Goal: Use online tool/utility

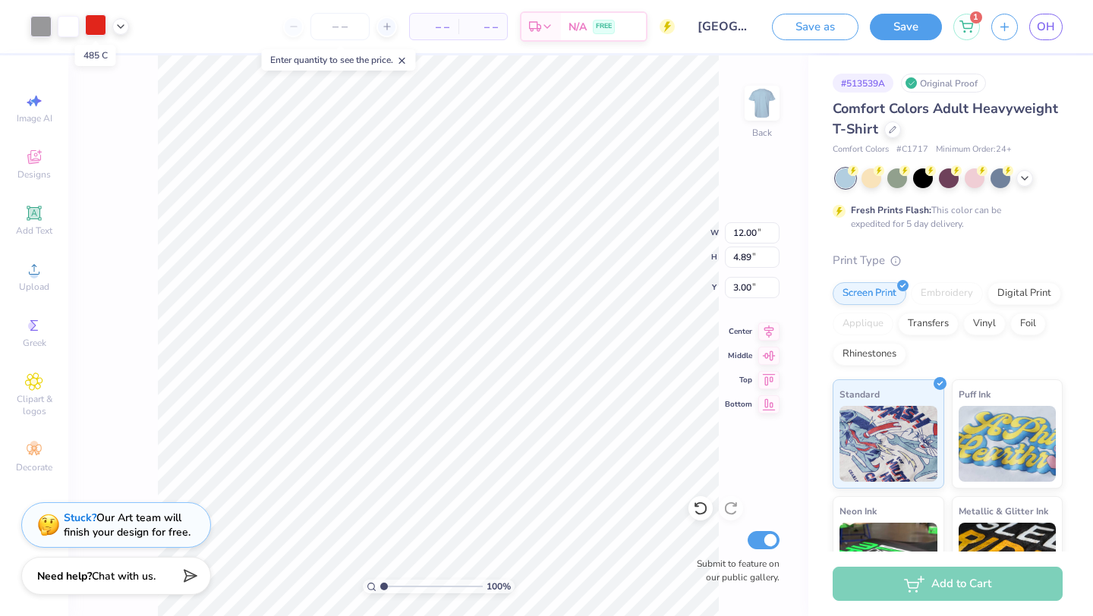
click at [93, 24] on div at bounding box center [95, 24] width 21 height 21
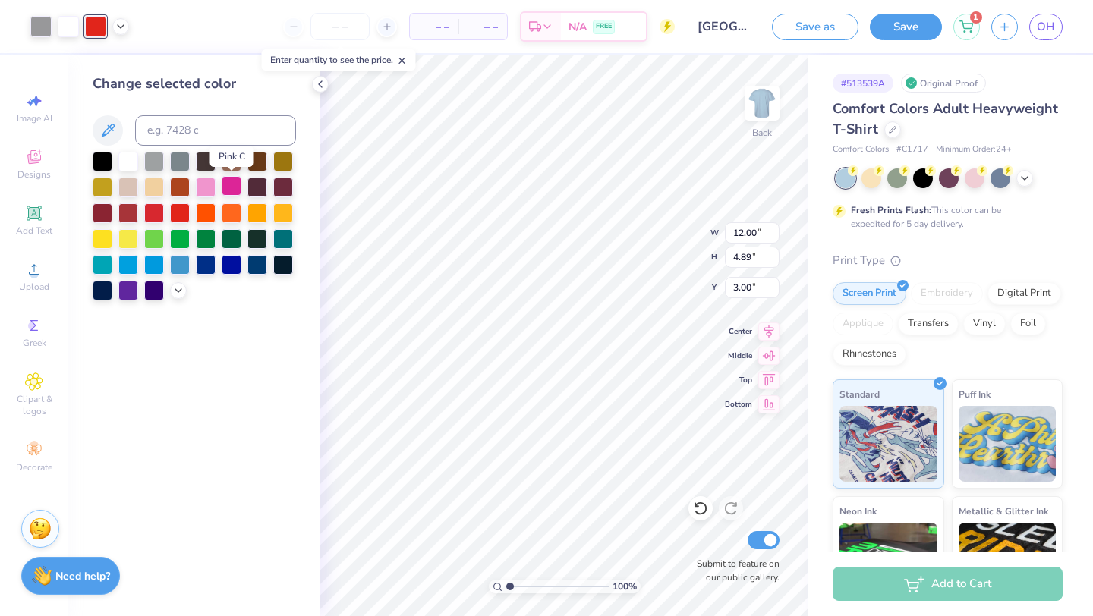
click at [233, 184] on div at bounding box center [232, 186] width 20 height 20
click at [206, 186] on div at bounding box center [206, 186] width 20 height 20
click at [39, 24] on div at bounding box center [40, 24] width 21 height 21
click at [224, 185] on div at bounding box center [232, 186] width 20 height 20
click at [164, 160] on div at bounding box center [154, 160] width 20 height 20
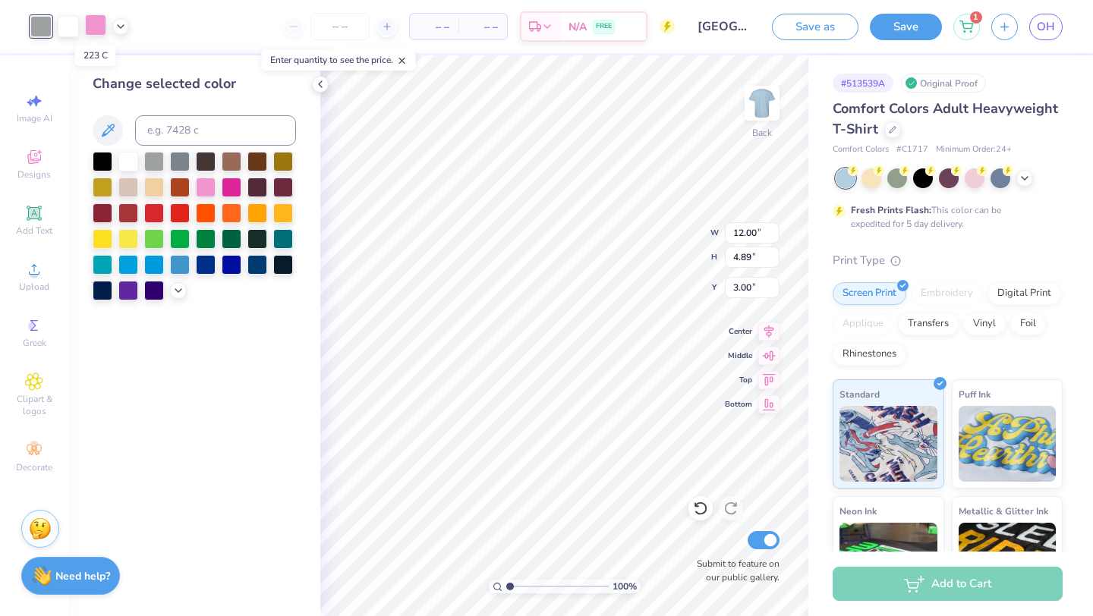
click at [97, 23] on div at bounding box center [95, 24] width 21 height 21
click at [102, 258] on div at bounding box center [103, 264] width 20 height 20
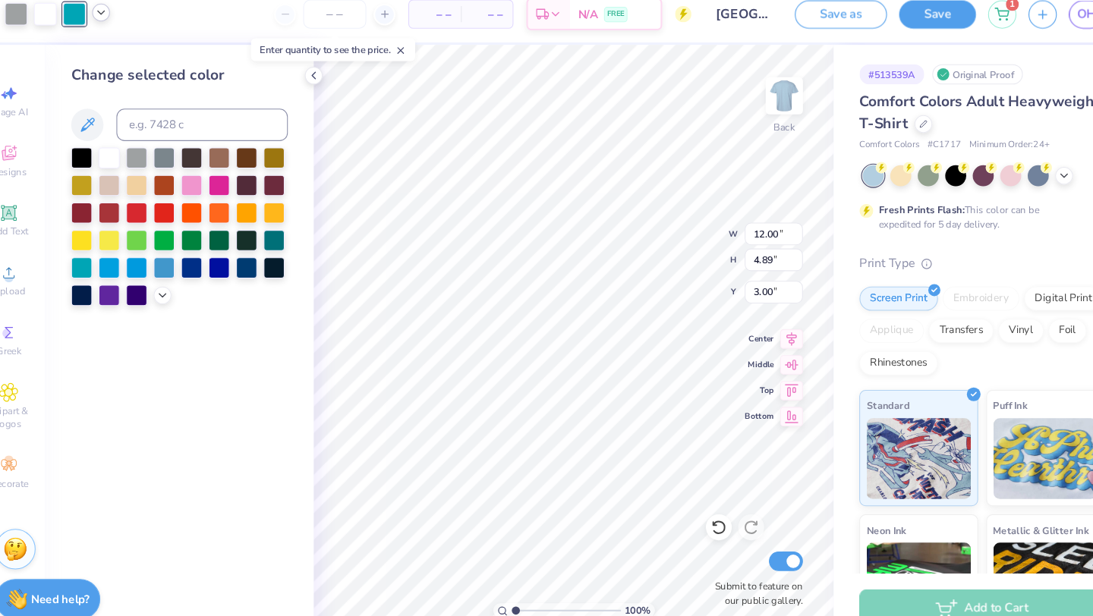
click at [121, 28] on icon at bounding box center [121, 25] width 12 height 12
click at [122, 65] on div at bounding box center [120, 63] width 21 height 21
click at [209, 186] on div at bounding box center [206, 186] width 20 height 20
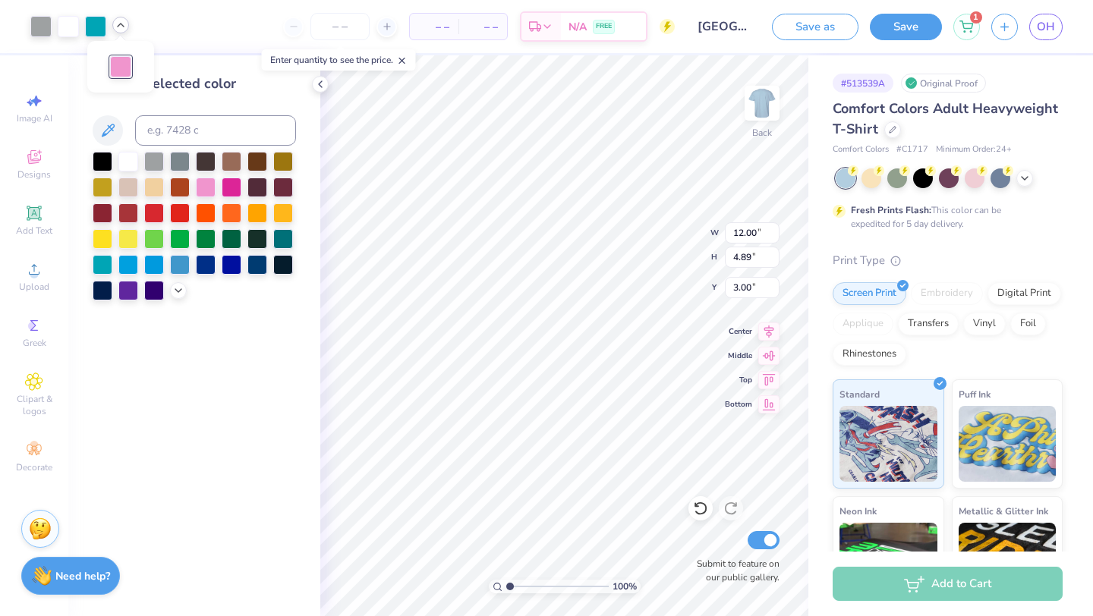
click at [261, 385] on div "Change selected color" at bounding box center [194, 335] width 252 height 561
